Goal: Transaction & Acquisition: Purchase product/service

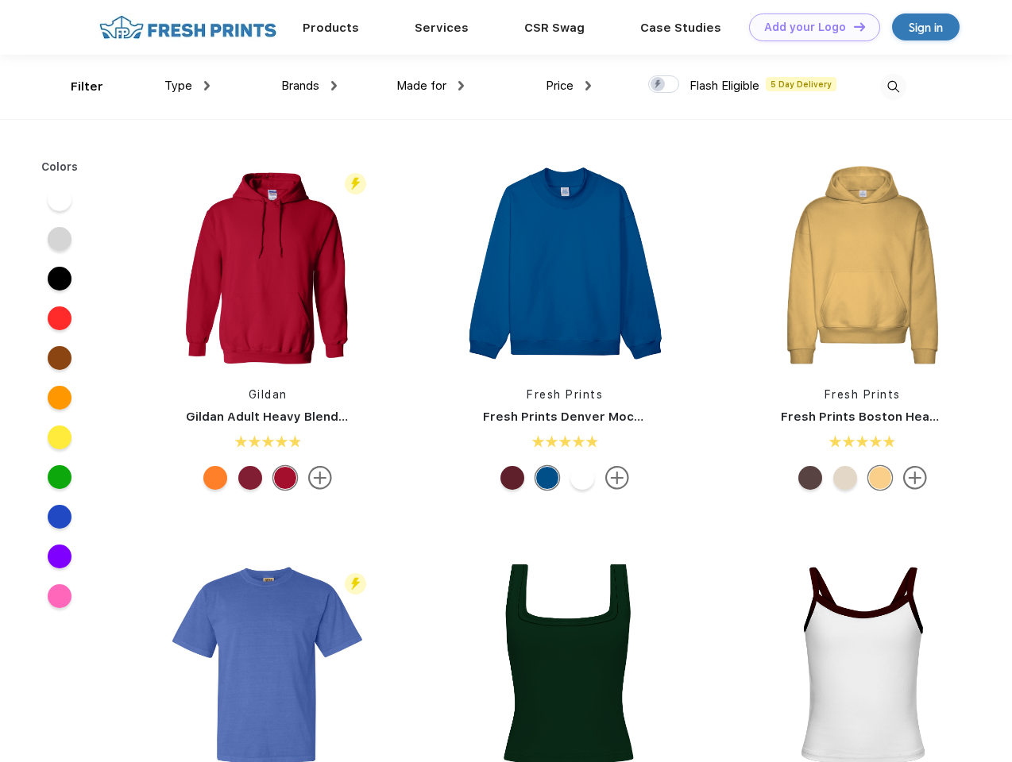
click at [809, 27] on link "Add your Logo Design Tool" at bounding box center [814, 28] width 131 height 28
click at [0, 0] on div "Design Tool" at bounding box center [0, 0] width 0 height 0
click at [852, 26] on link "Add your Logo Design Tool" at bounding box center [814, 28] width 131 height 28
click at [76, 87] on div "Filter" at bounding box center [87, 87] width 33 height 18
click at [187, 86] on span "Type" at bounding box center [178, 86] width 28 height 14
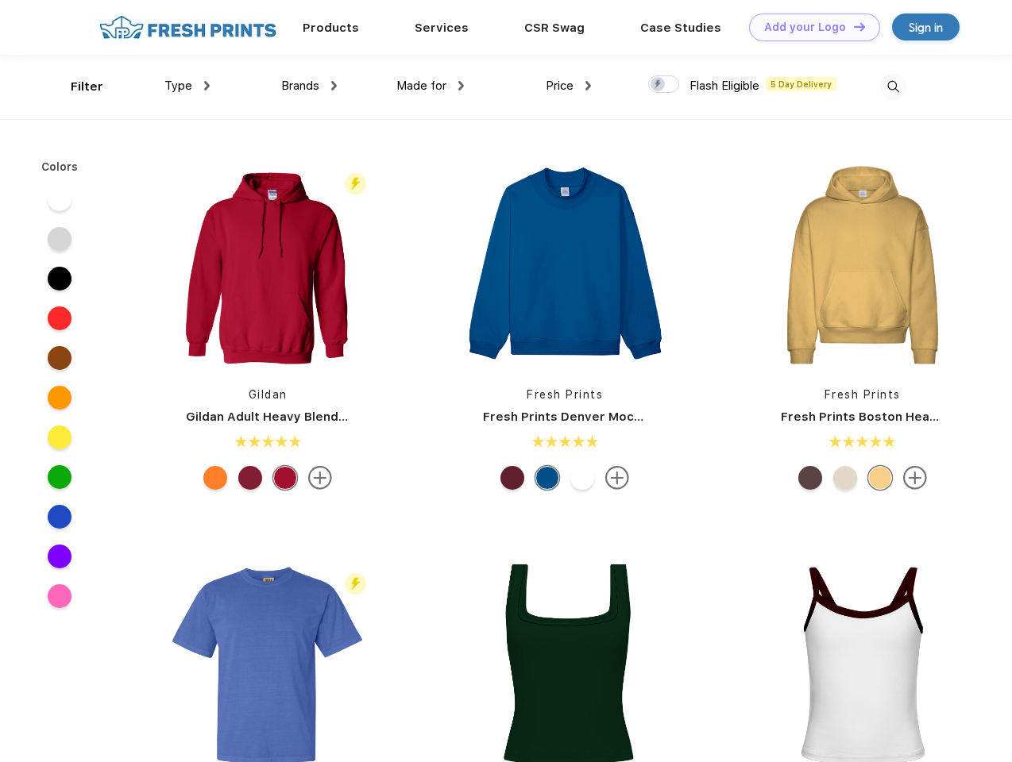
click at [309, 86] on span "Brands" at bounding box center [300, 86] width 38 height 14
click at [430, 86] on span "Made for" at bounding box center [421, 86] width 50 height 14
click at [569, 86] on span "Price" at bounding box center [560, 86] width 28 height 14
click at [664, 85] on div at bounding box center [663, 83] width 31 height 17
click at [658, 85] on input "checkbox" at bounding box center [653, 80] width 10 height 10
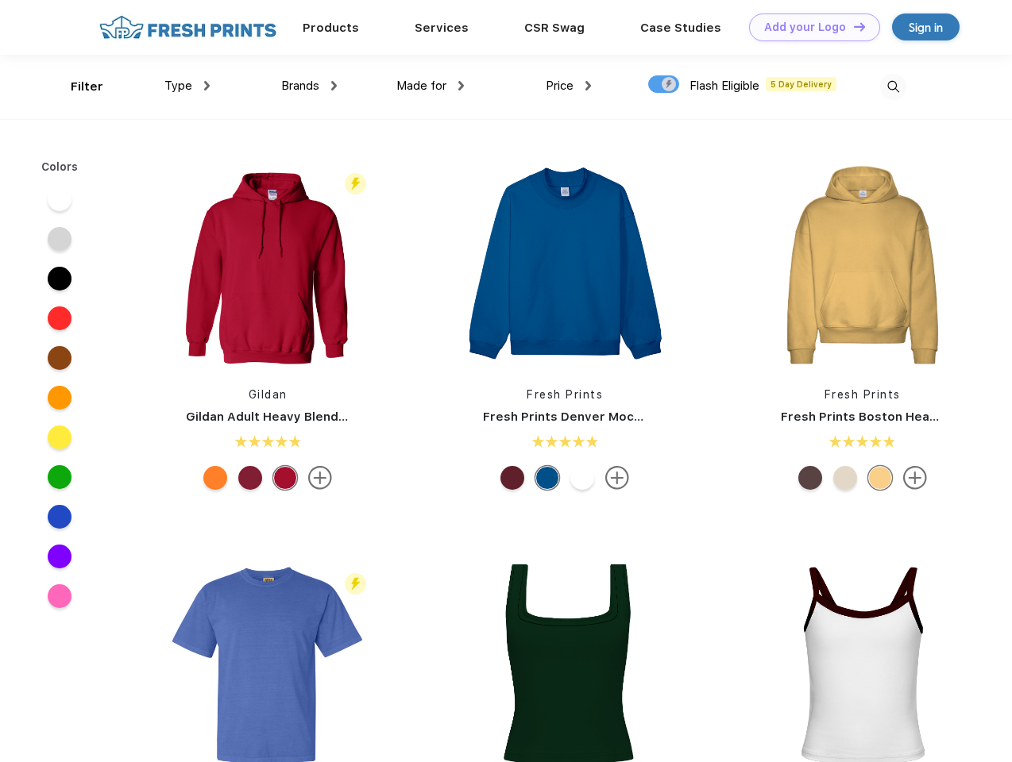
click at [893, 87] on img at bounding box center [893, 87] width 26 height 26
